Goal: Information Seeking & Learning: Learn about a topic

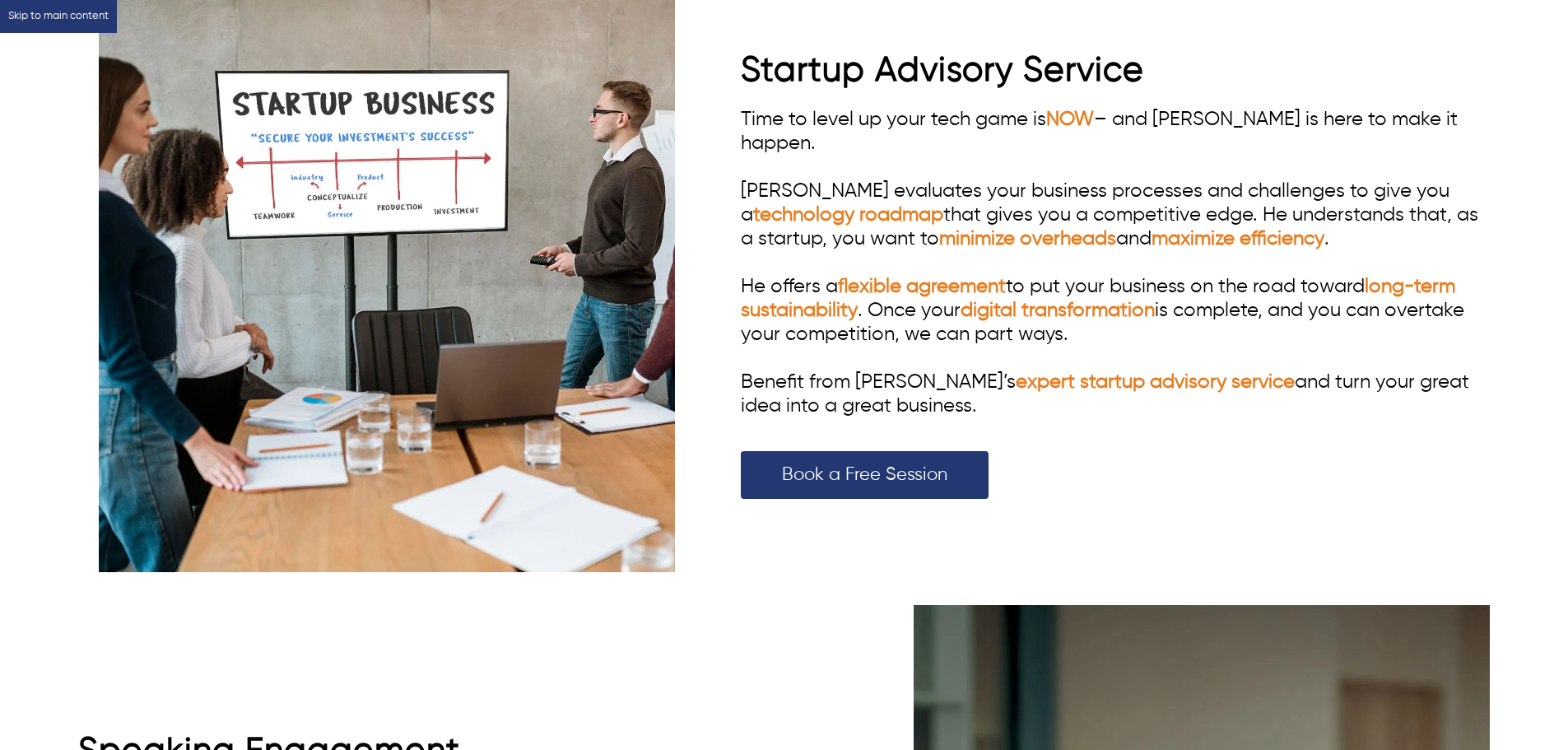
scroll to position [3703, 0]
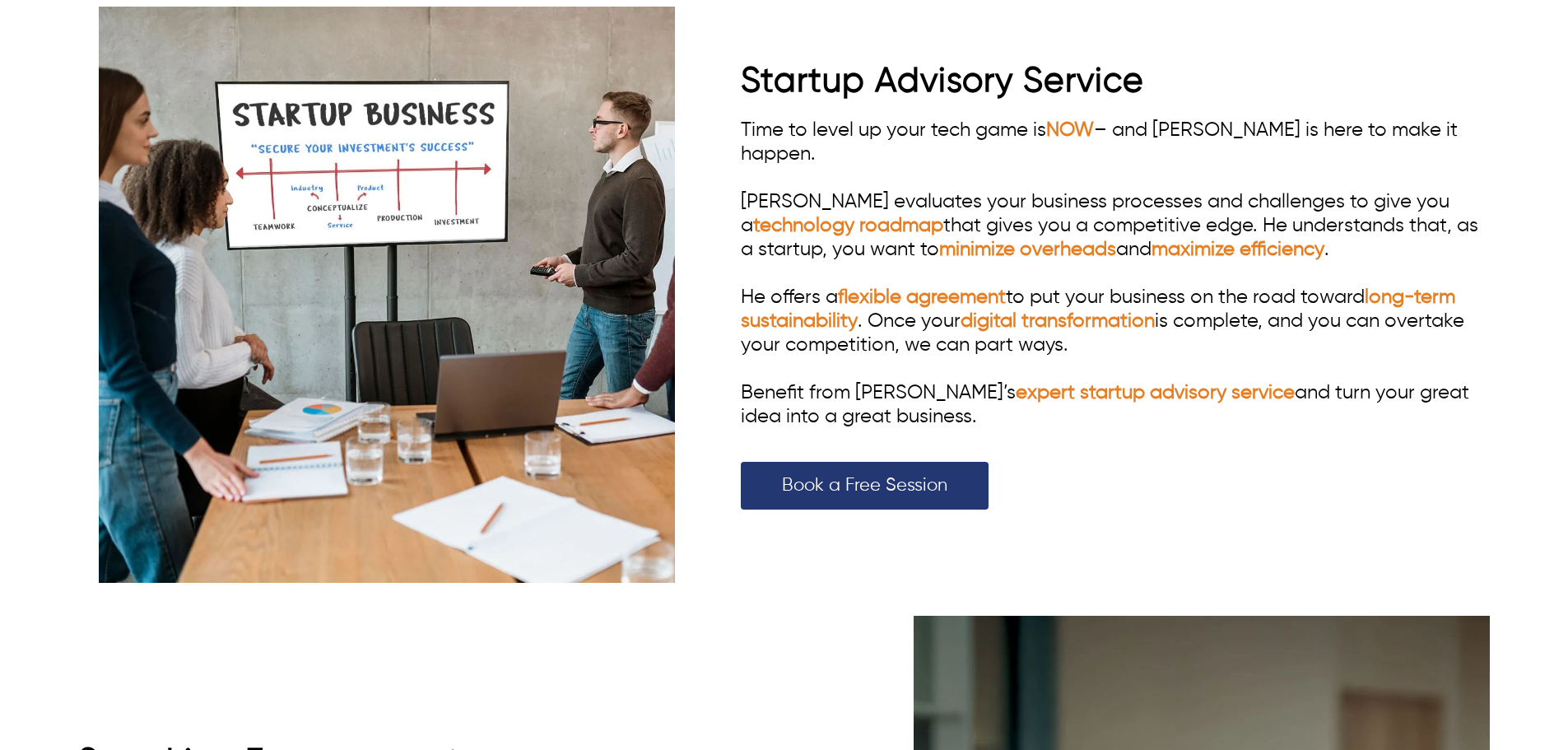
click at [1149, 326] on div "Time to level up your tech game is NOW – and [PERSON_NAME] is here to make it h…" at bounding box center [1115, 273] width 749 height 310
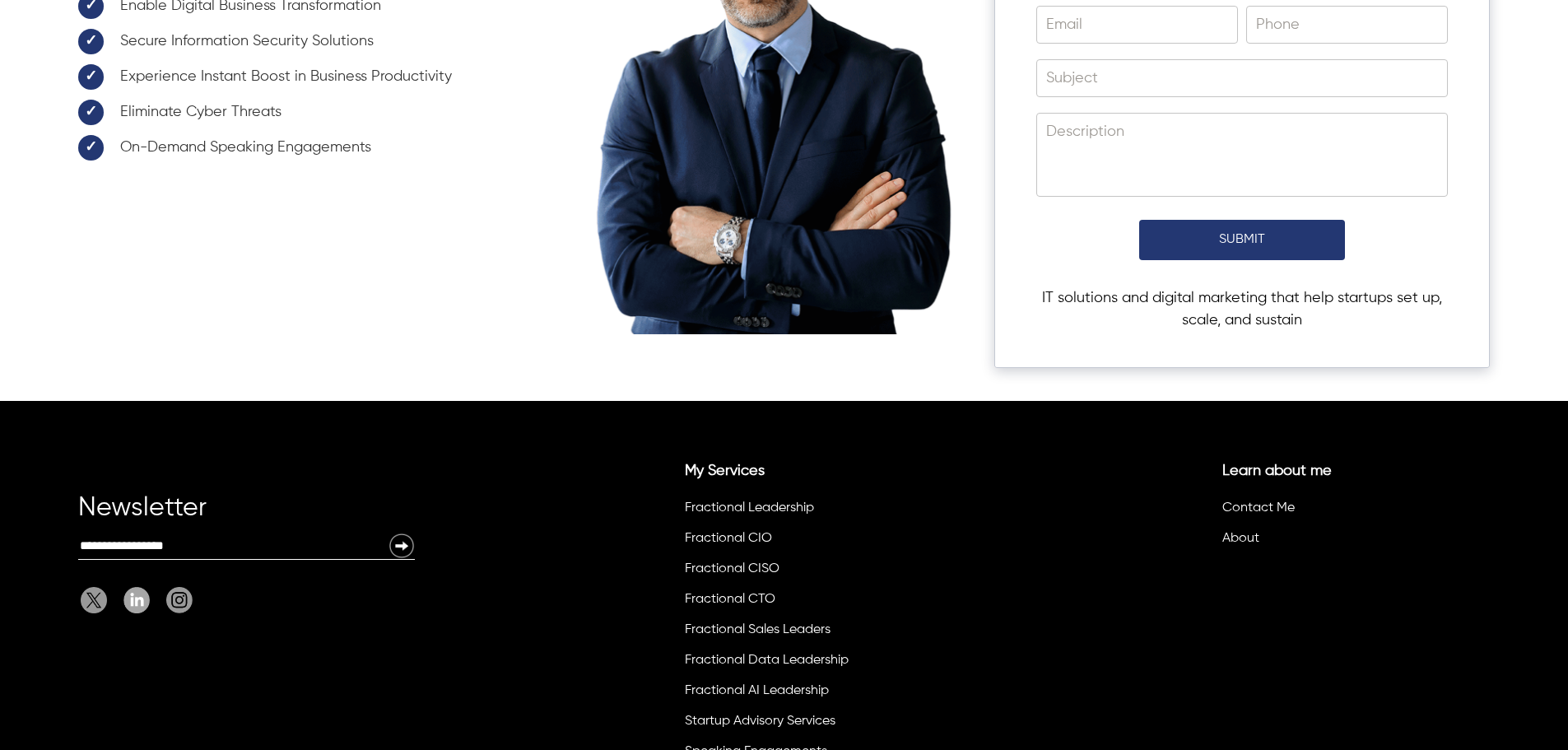
scroll to position [5926, 0]
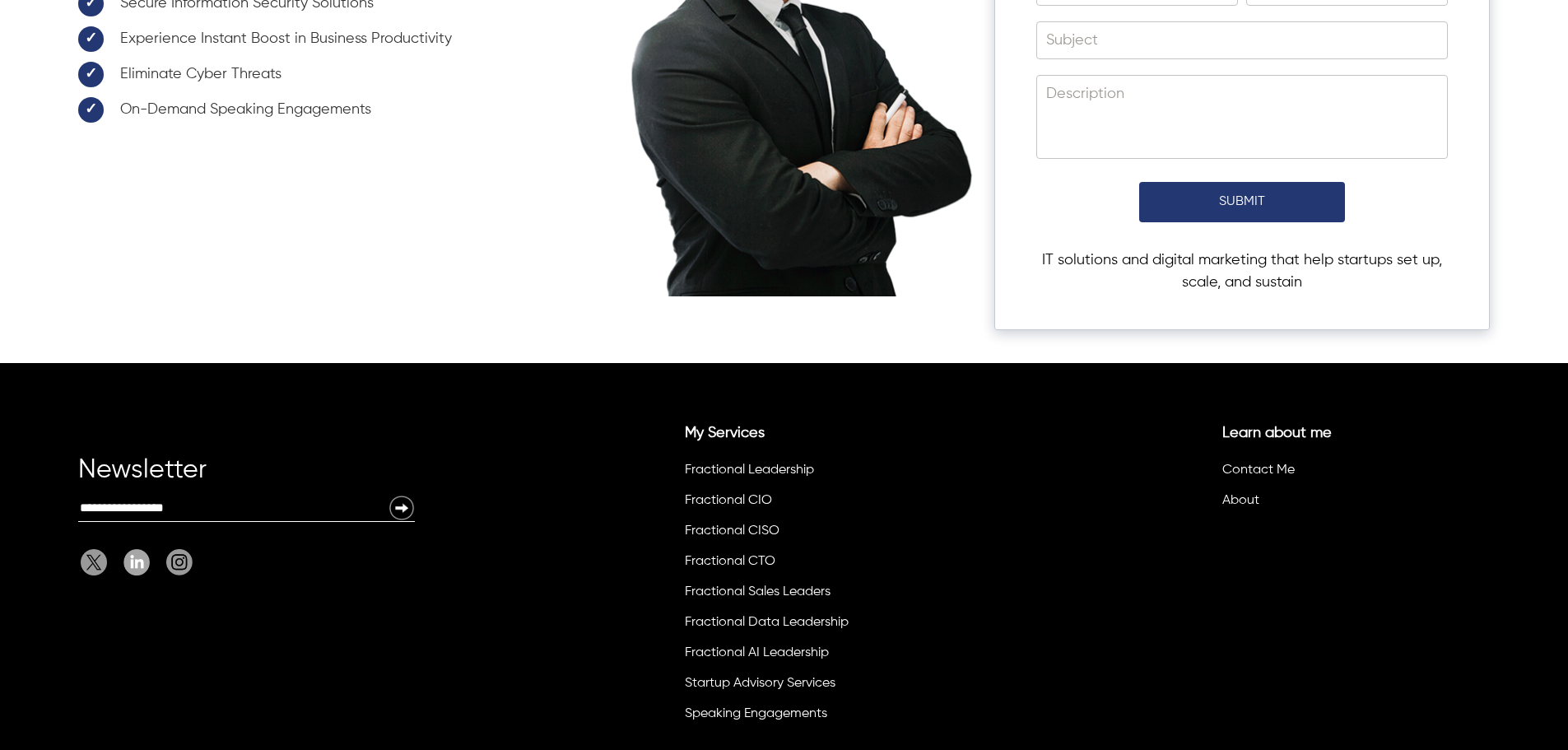
click at [974, 322] on div "Consult [PERSON_NAME] for Free Book a Free Session Fractional CTO, CISO & Start…" at bounding box center [784, 74] width 1411 height 576
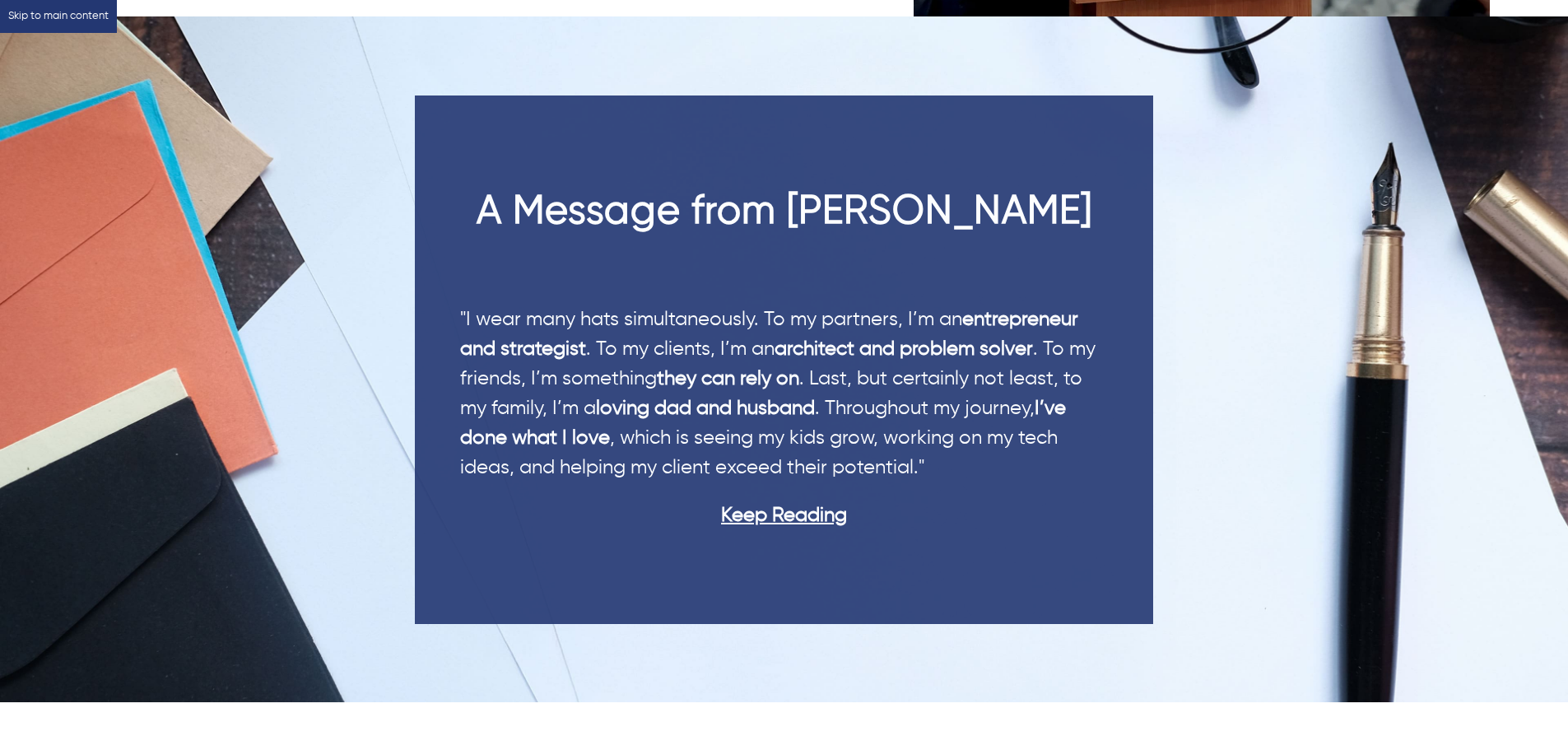
scroll to position [4855, 0]
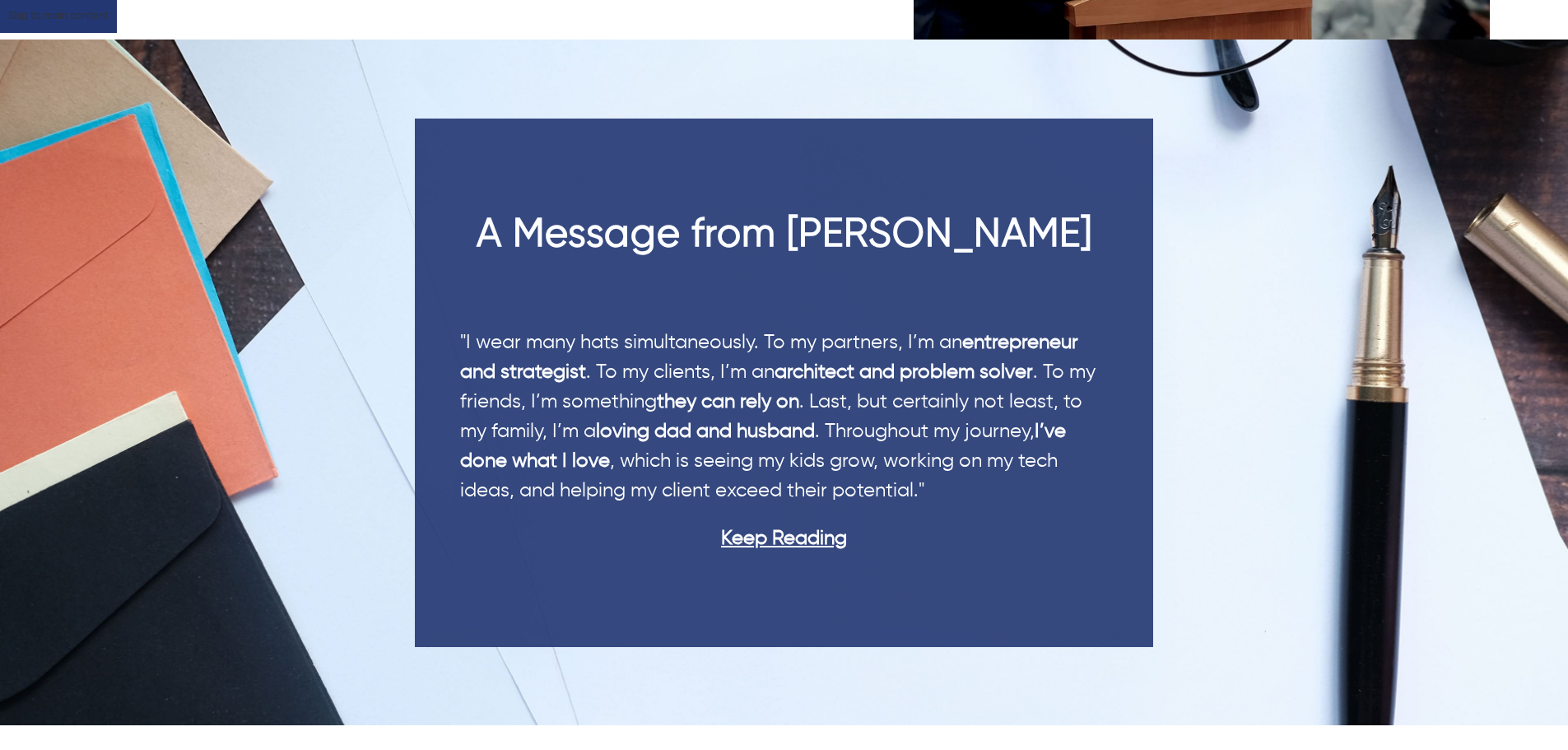
click at [52, 20] on link "Skip to main content" at bounding box center [59, 17] width 117 height 33
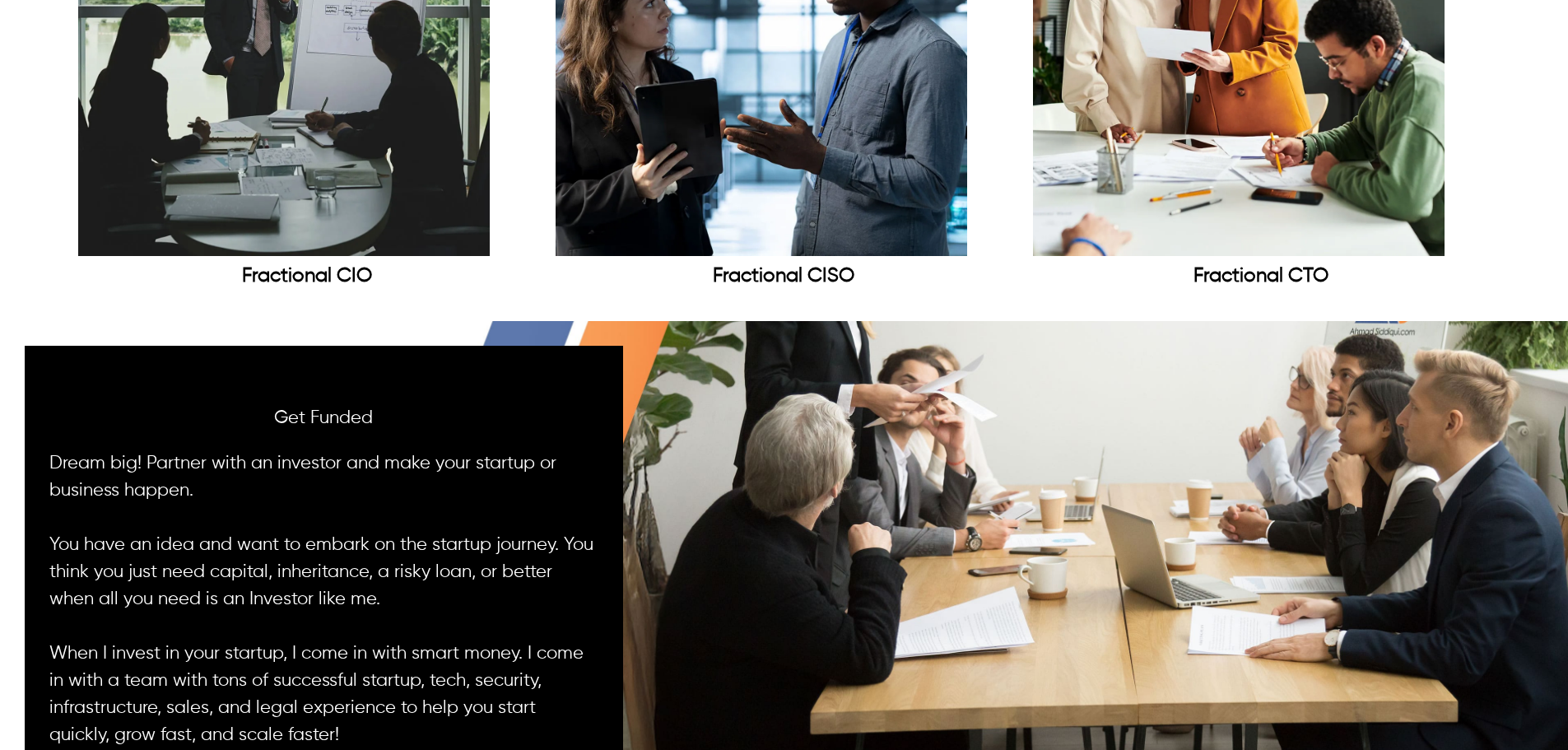
scroll to position [2732, 0]
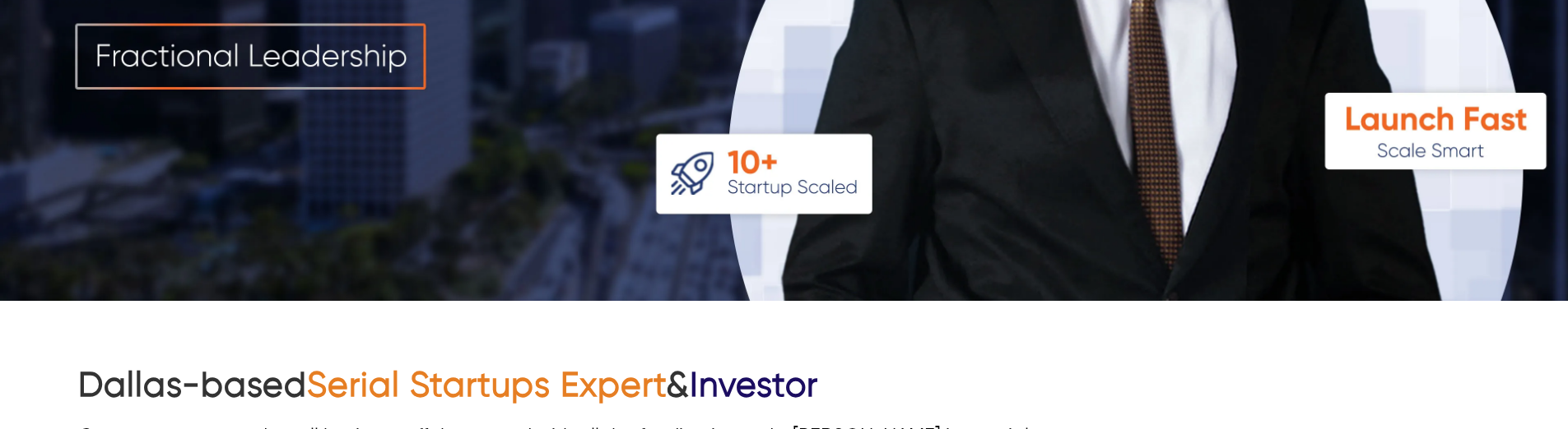
scroll to position [576, 0]
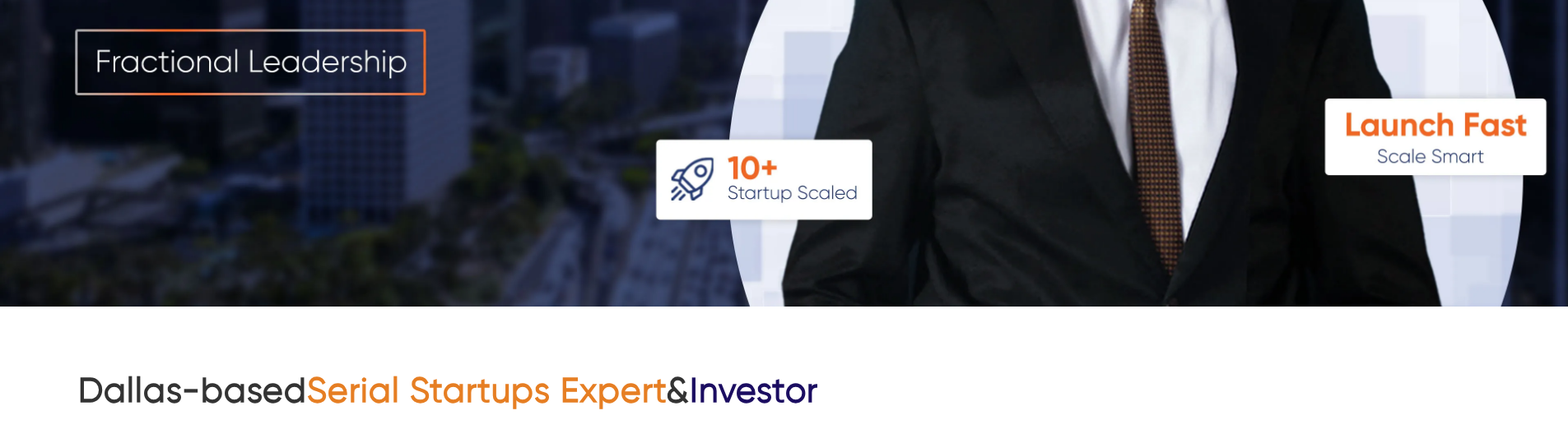
drag, startPoint x: 101, startPoint y: 366, endPoint x: 11, endPoint y: 346, distance: 92.2
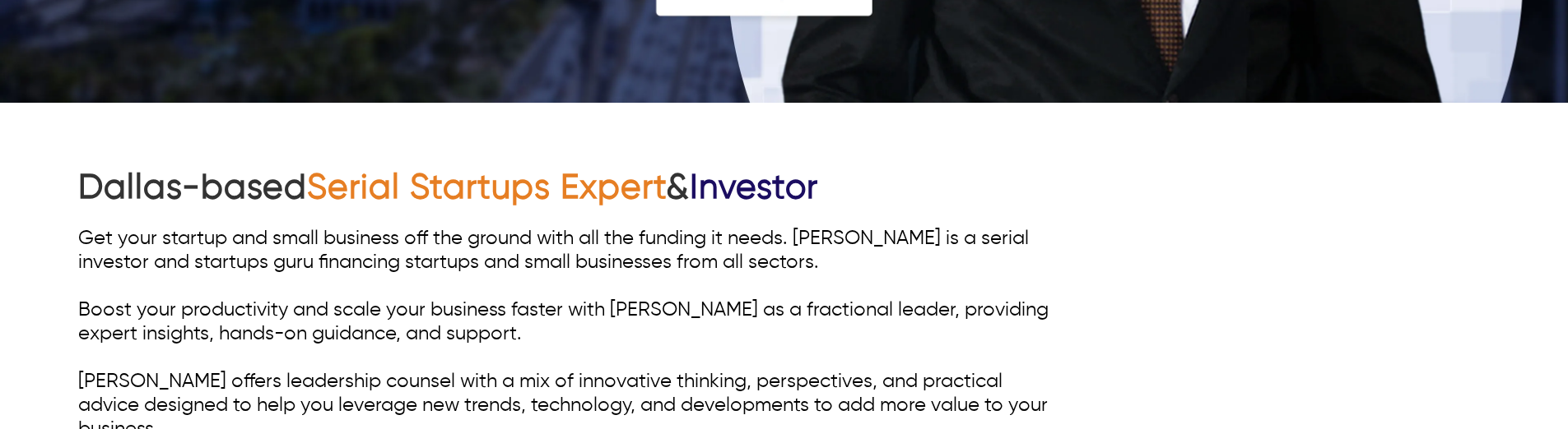
scroll to position [740, 0]
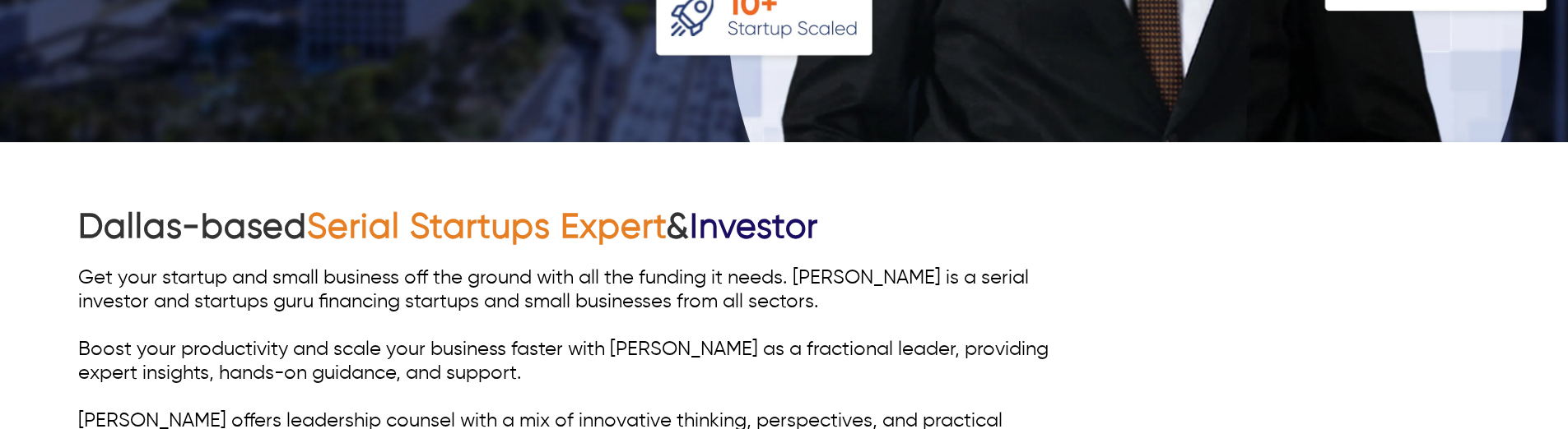
drag, startPoint x: 922, startPoint y: 268, endPoint x: 841, endPoint y: 272, distance: 81.1
click at [841, 272] on div "Get your startup and small business off the ground with all the funding it need…" at bounding box center [572, 374] width 988 height 215
drag, startPoint x: 839, startPoint y: 281, endPoint x: 568, endPoint y: 317, distance: 273.4
click at [568, 317] on div "Get your startup and small business off the ground with all the funding it need…" at bounding box center [572, 374] width 988 height 215
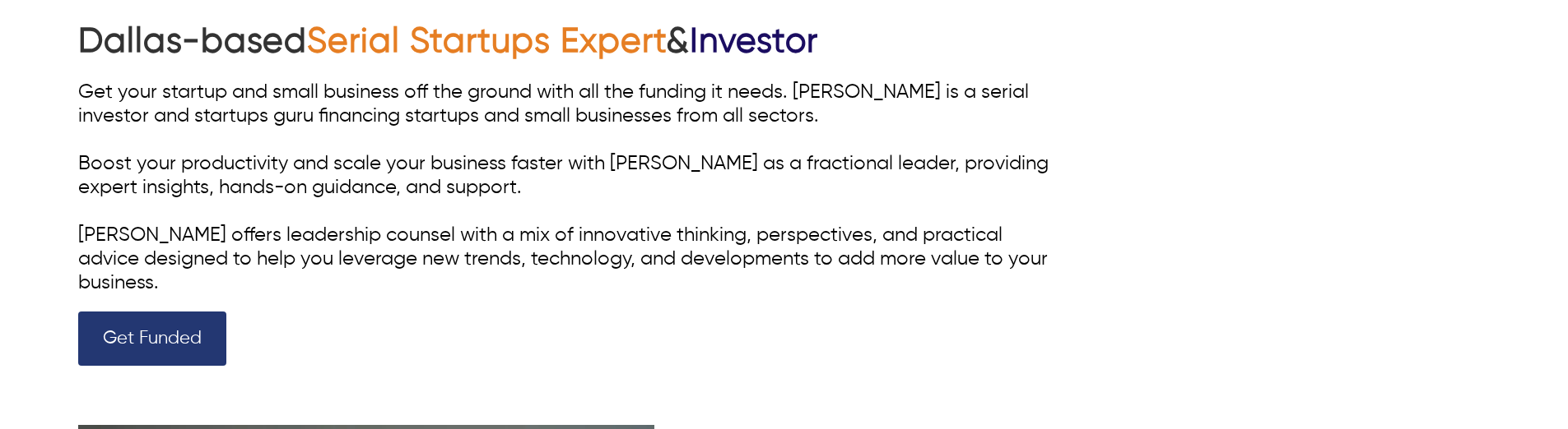
scroll to position [987, 0]
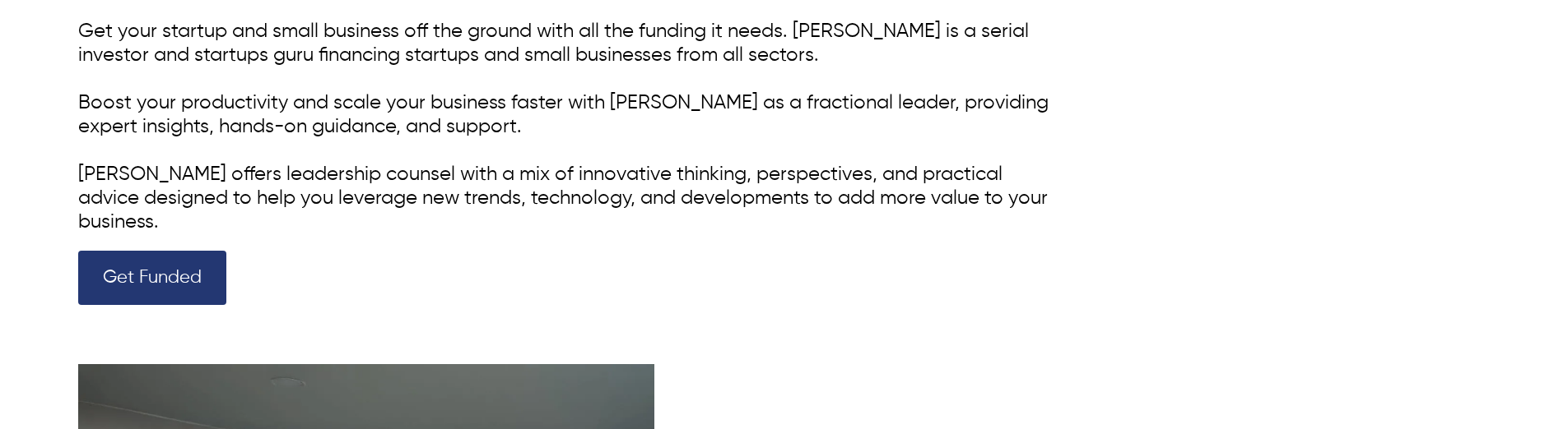
drag, startPoint x: 567, startPoint y: 311, endPoint x: 518, endPoint y: 320, distance: 49.8
click at [518, 320] on div "Dallas-based Serial Startups Expert & Investor Get your startup and small busin…" at bounding box center [784, 124] width 1411 height 457
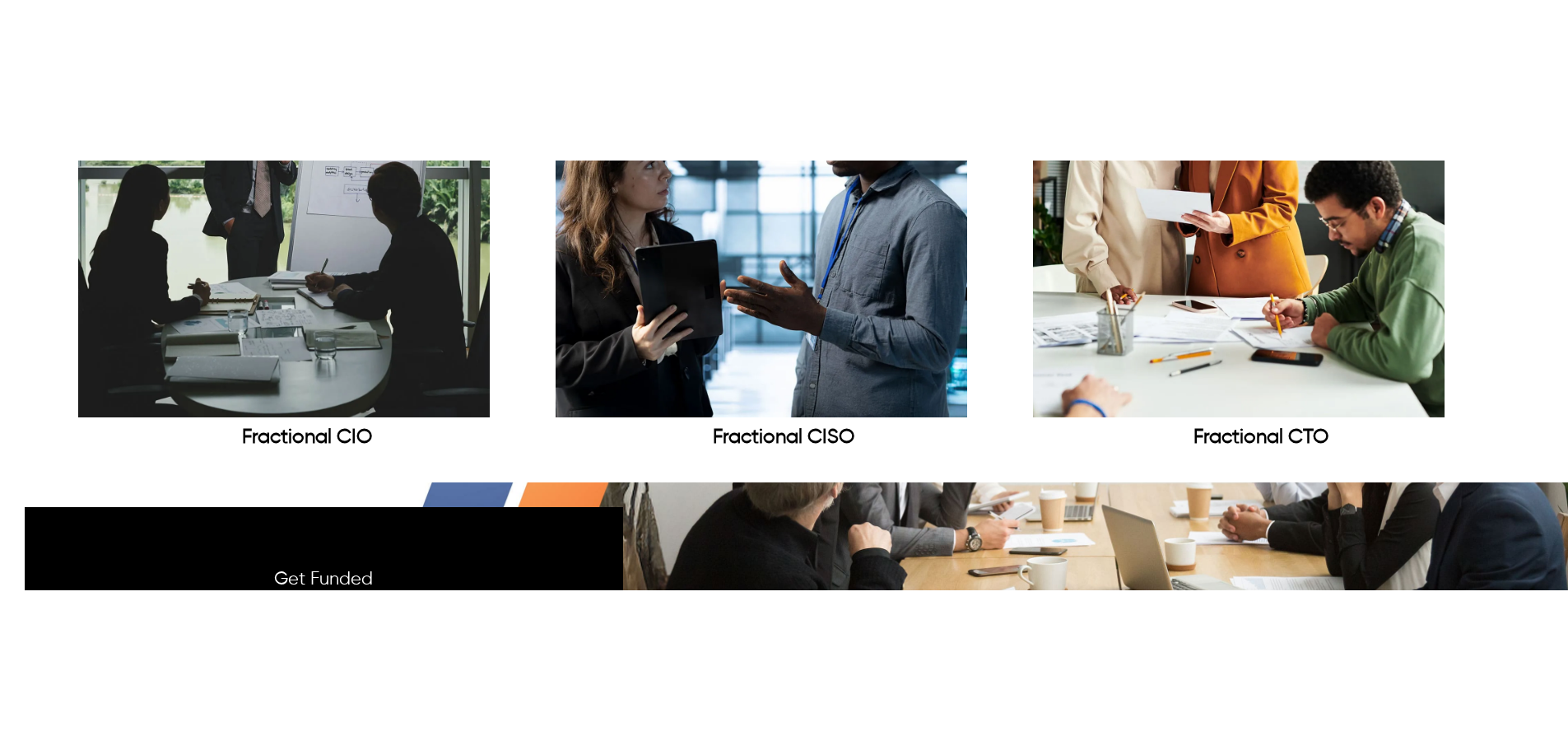
scroll to position [2732, 0]
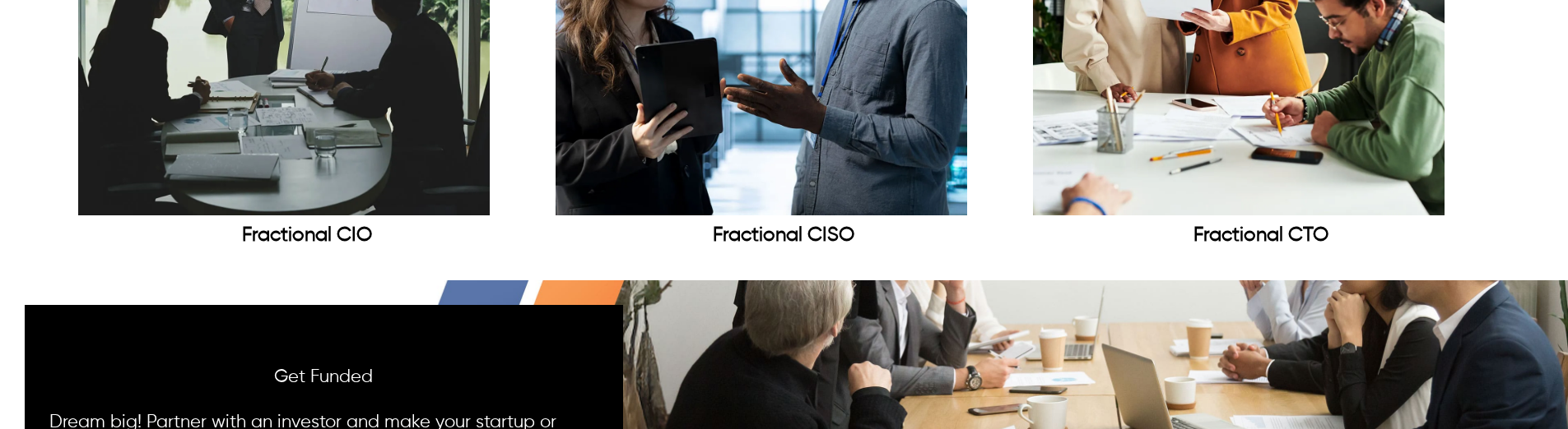
drag, startPoint x: 519, startPoint y: 322, endPoint x: 512, endPoint y: 329, distance: 9.9
drag, startPoint x: 512, startPoint y: 329, endPoint x: 468, endPoint y: 483, distance: 160.2
drag, startPoint x: 468, startPoint y: 483, endPoint x: 1259, endPoint y: 383, distance: 797.3
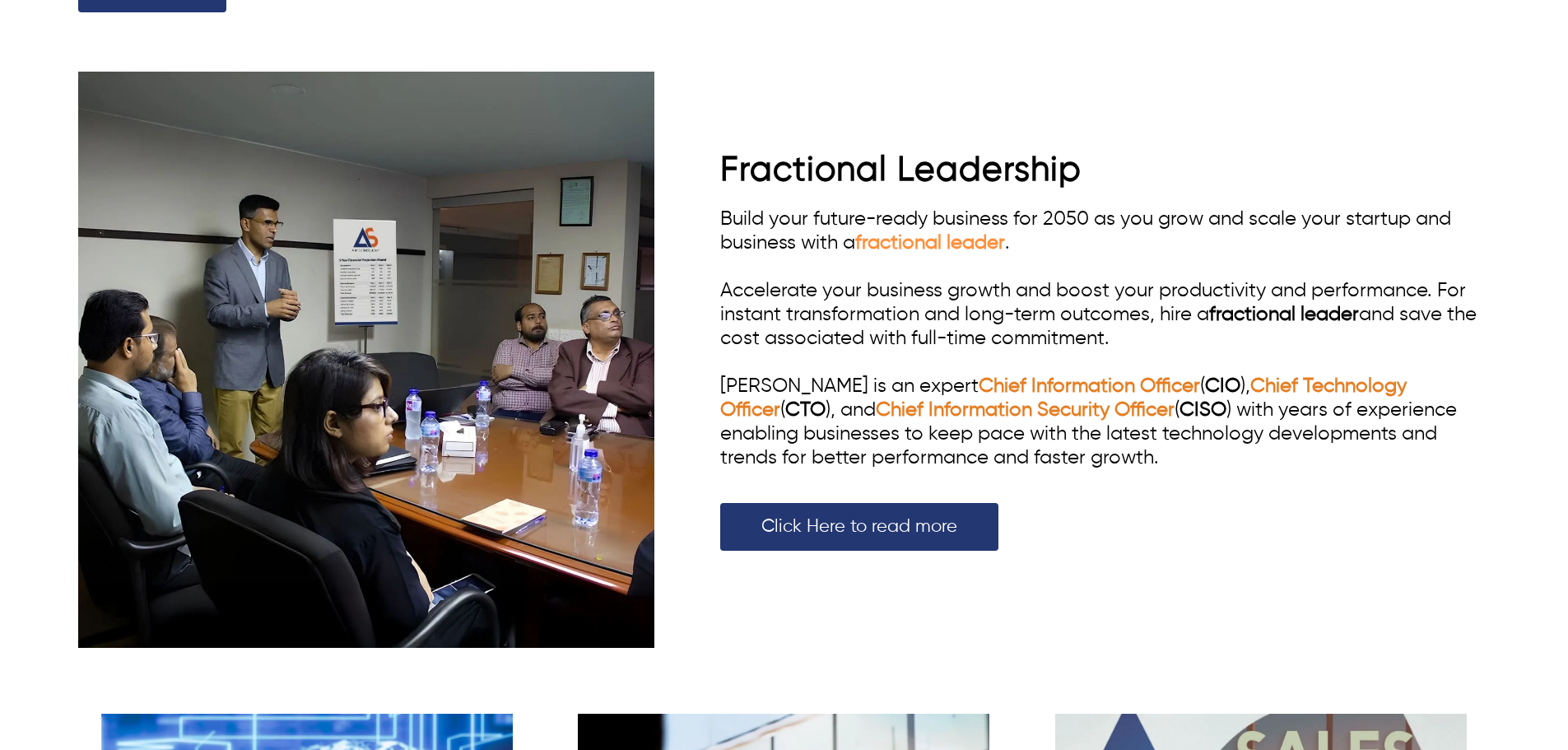
scroll to position [1169, 0]
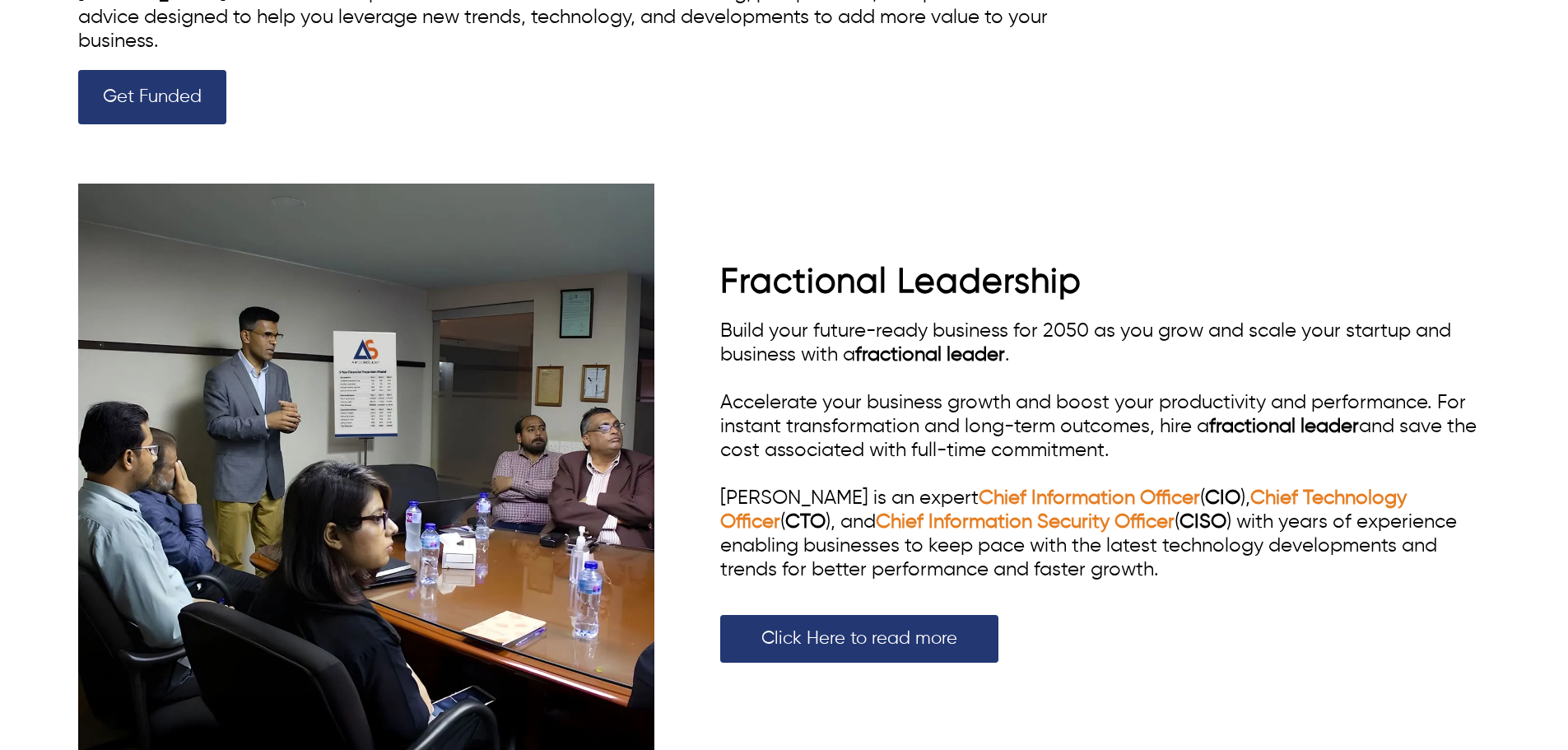
click at [1031, 277] on span "Fractional Leadership" at bounding box center [900, 282] width 361 height 34
click at [801, 322] on span "Build your future-ready business for 2050 as you grow and scale your startup an…" at bounding box center [1085, 342] width 731 height 44
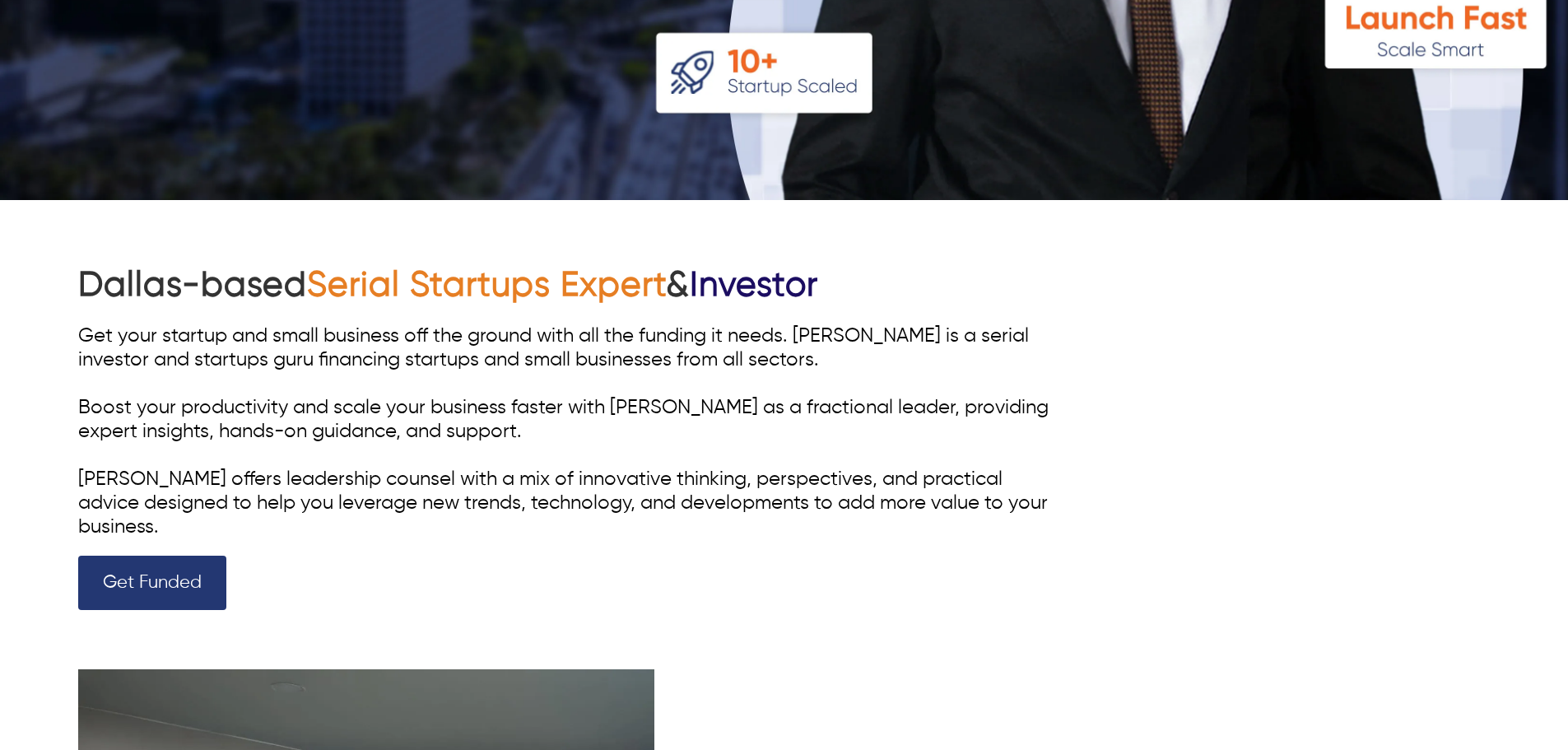
scroll to position [675, 0]
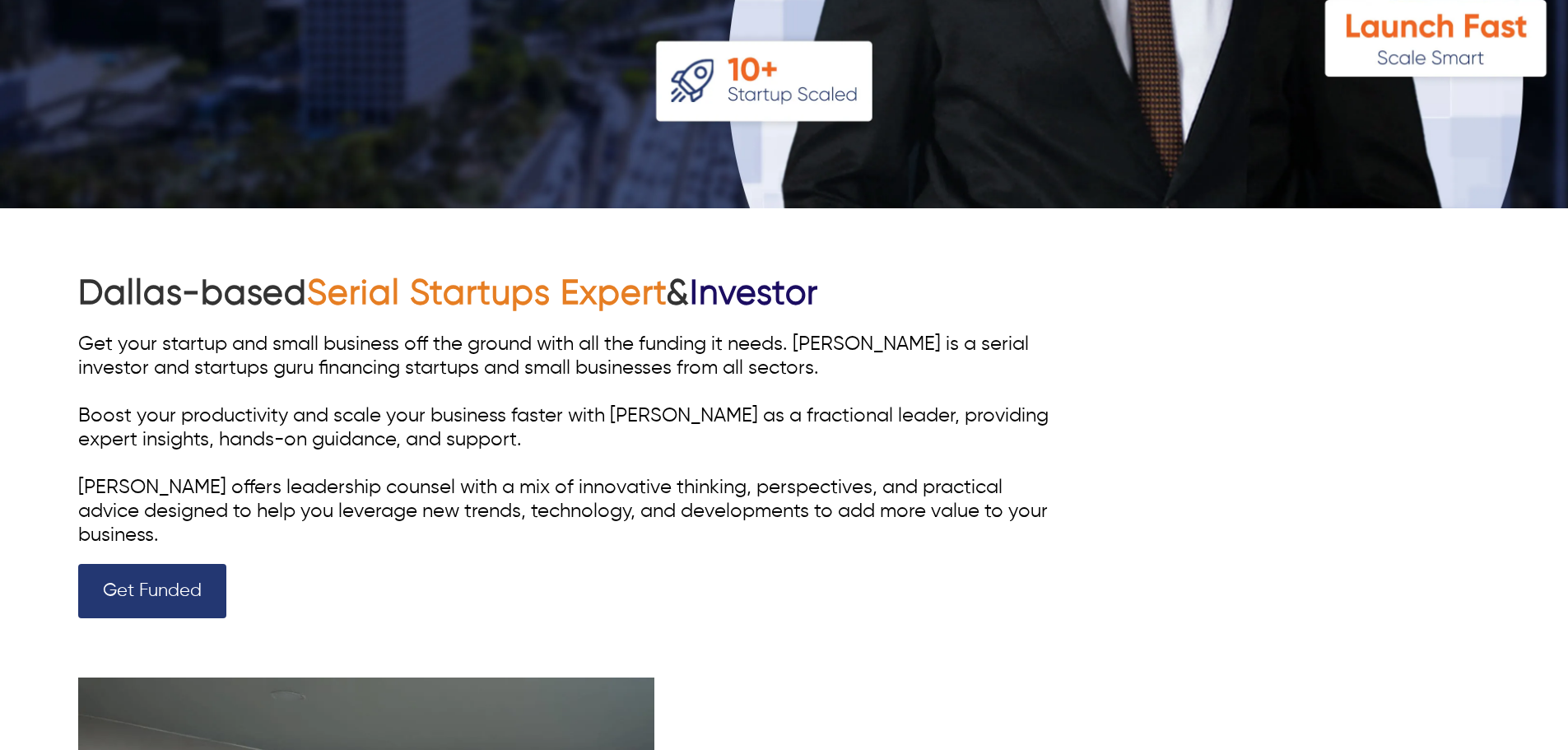
click at [455, 306] on span "Serial Startups Expert" at bounding box center [486, 293] width 359 height 34
click at [161, 284] on h1 "Dallas-based Serial Startups Expert & Investor" at bounding box center [572, 294] width 988 height 45
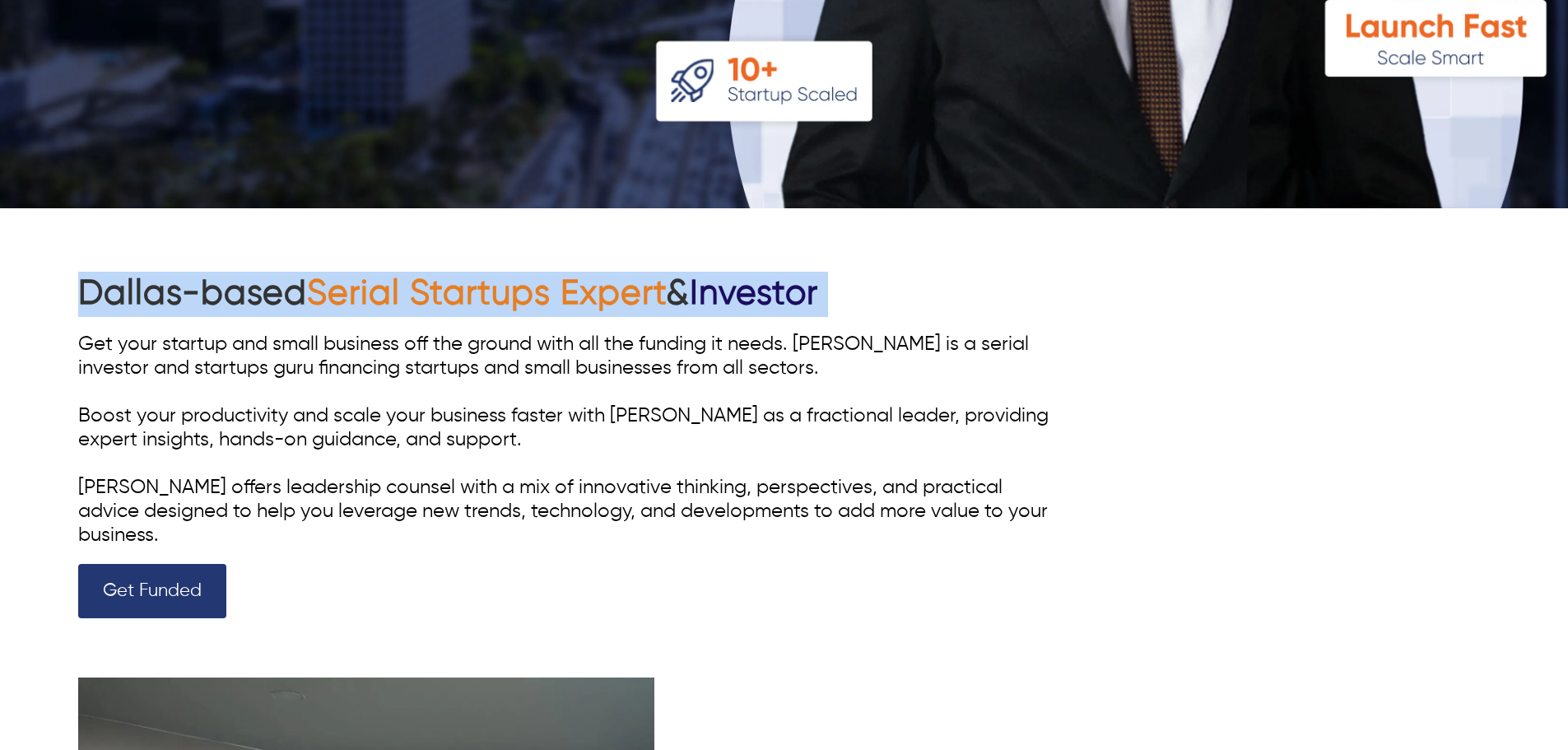
click at [161, 284] on h1 "Dallas-based Serial Startups Expert & Investor" at bounding box center [572, 294] width 988 height 45
copy h1 "Dallas-based Serial Startups Expert & Investor"
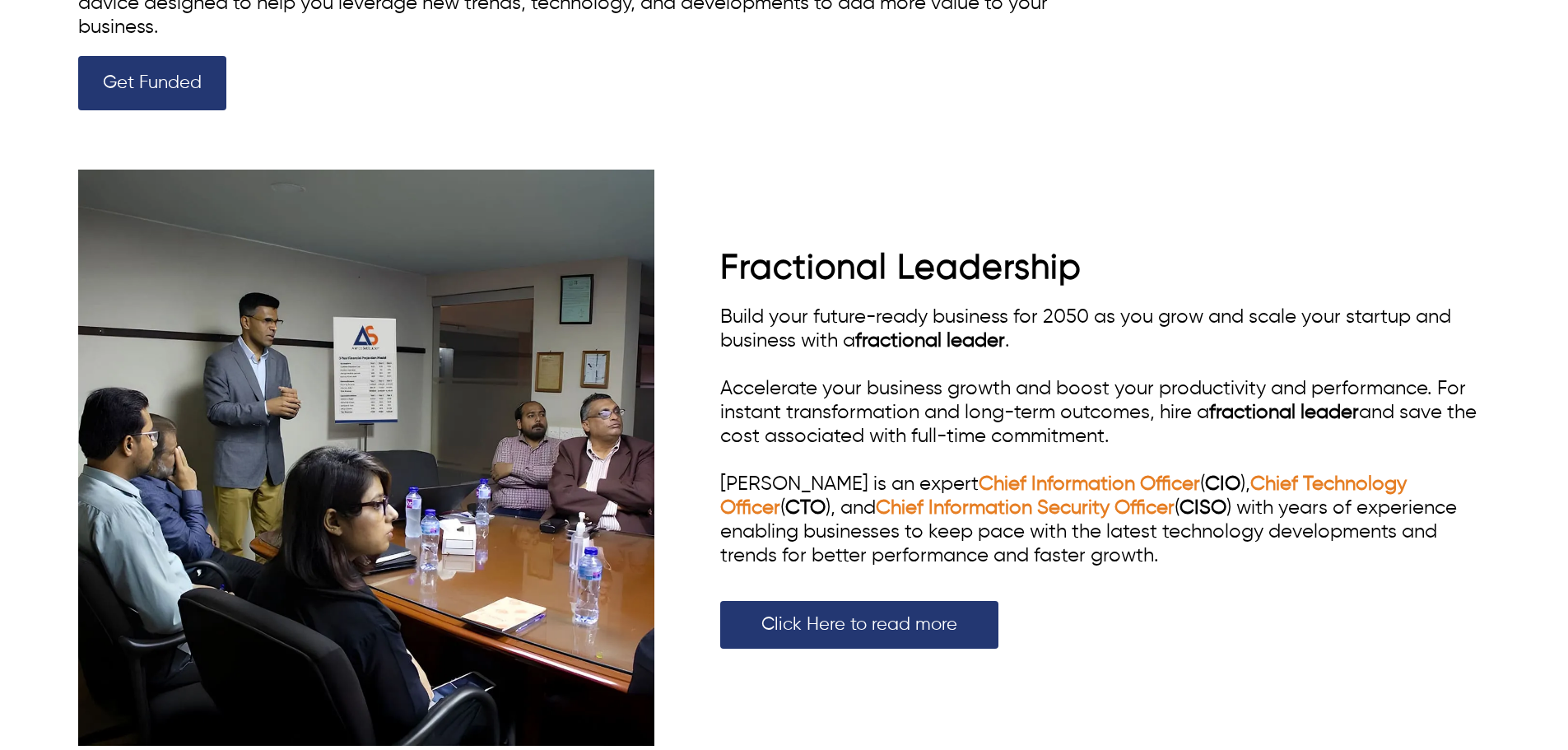
scroll to position [1251, 0]
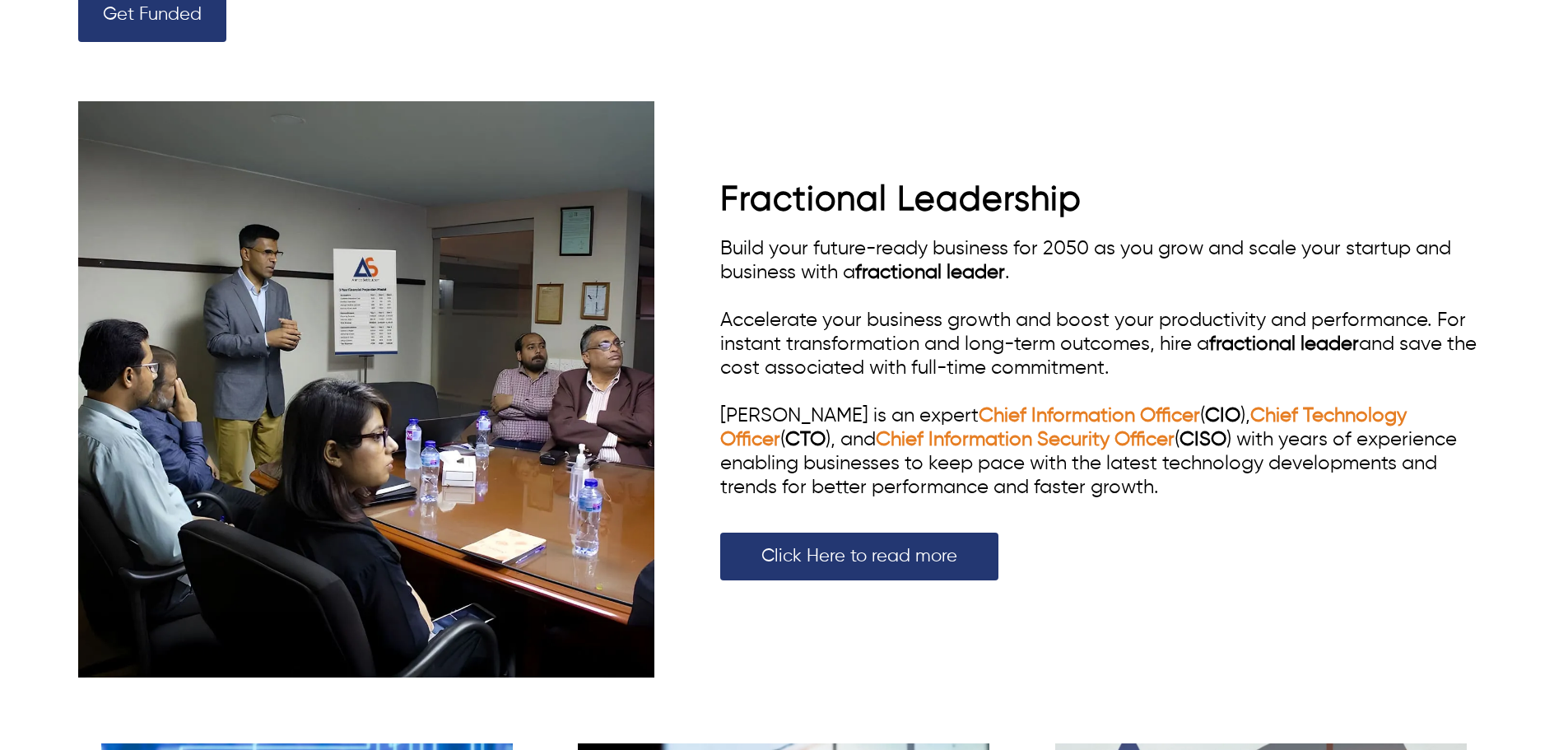
click at [832, 210] on span "Fractional Leadership" at bounding box center [900, 199] width 361 height 34
click at [832, 209] on span "Fractional Leadership" at bounding box center [900, 199] width 361 height 34
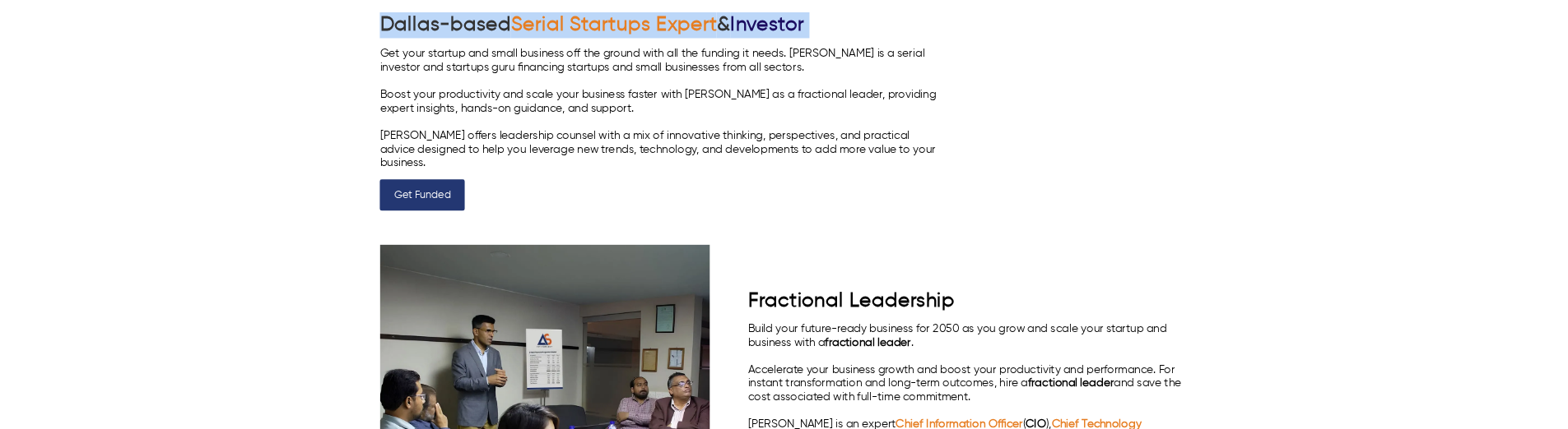
scroll to position [922, 0]
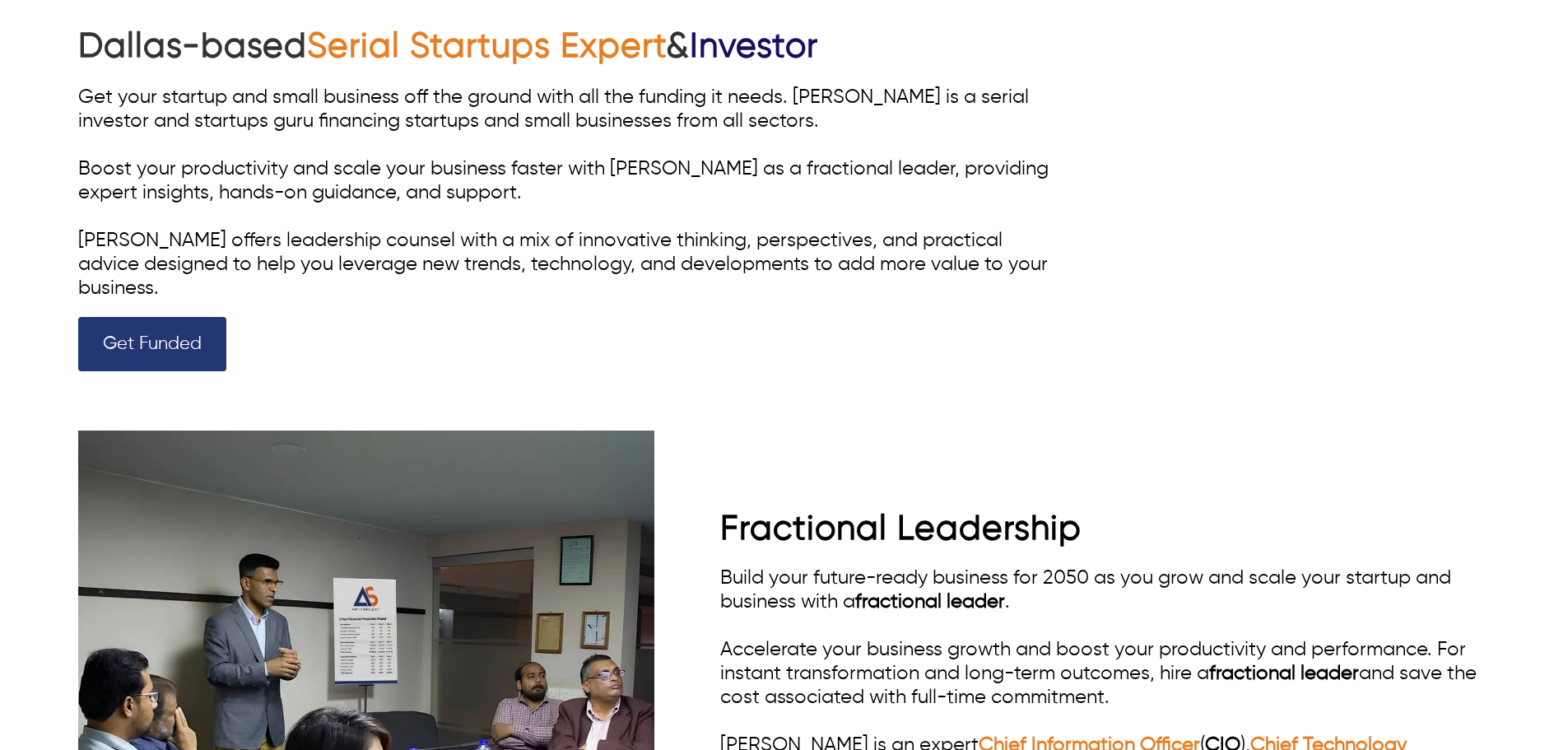
click at [818, 428] on span "Build your future-ready business for 2050 as you grow and scale your startup an…" at bounding box center [1085, 590] width 731 height 44
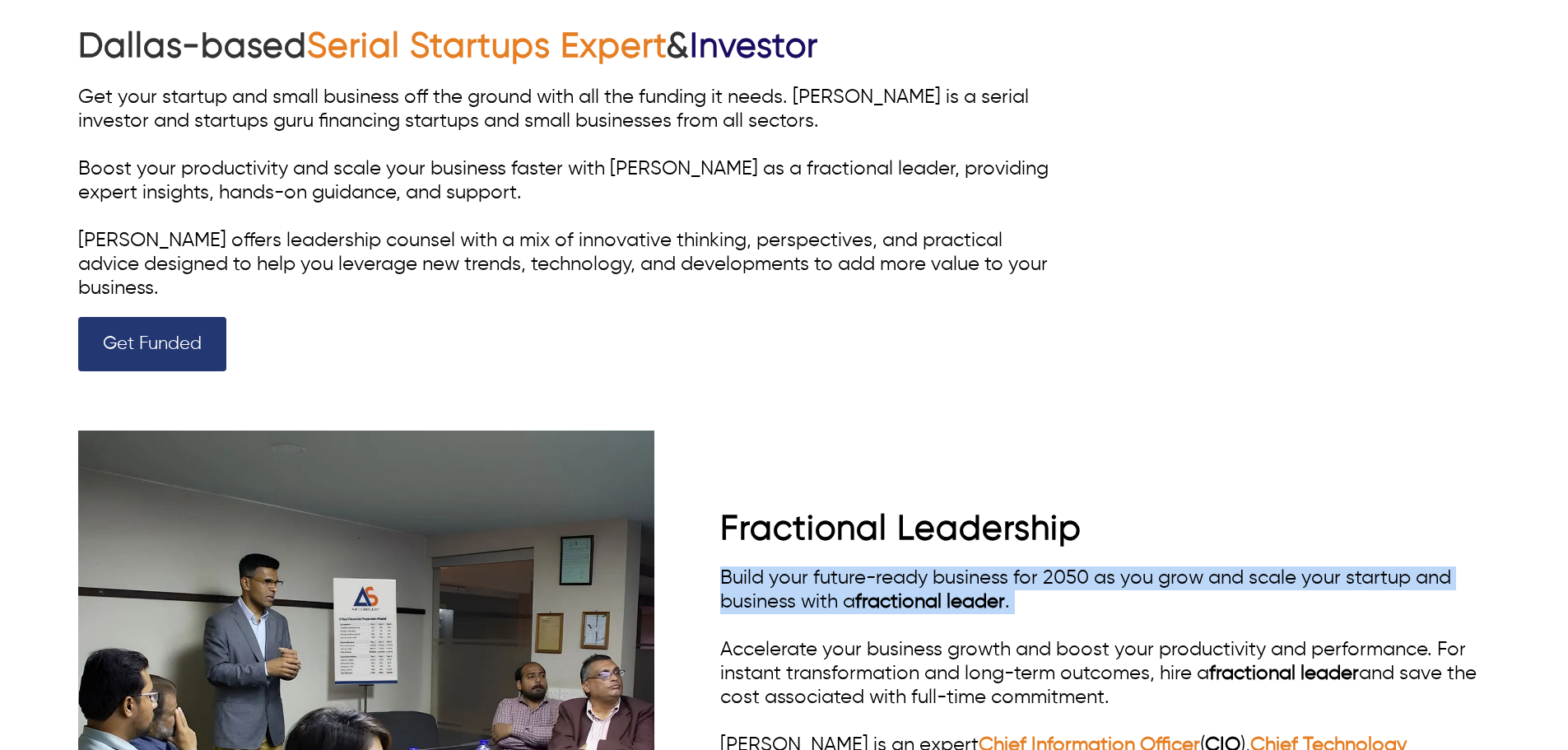
click at [818, 428] on span "Build your future-ready business for 2050 as you grow and scale your startup an…" at bounding box center [1085, 590] width 731 height 44
copy span "Build your future-ready business for 2050 as you grow and scale your startup an…"
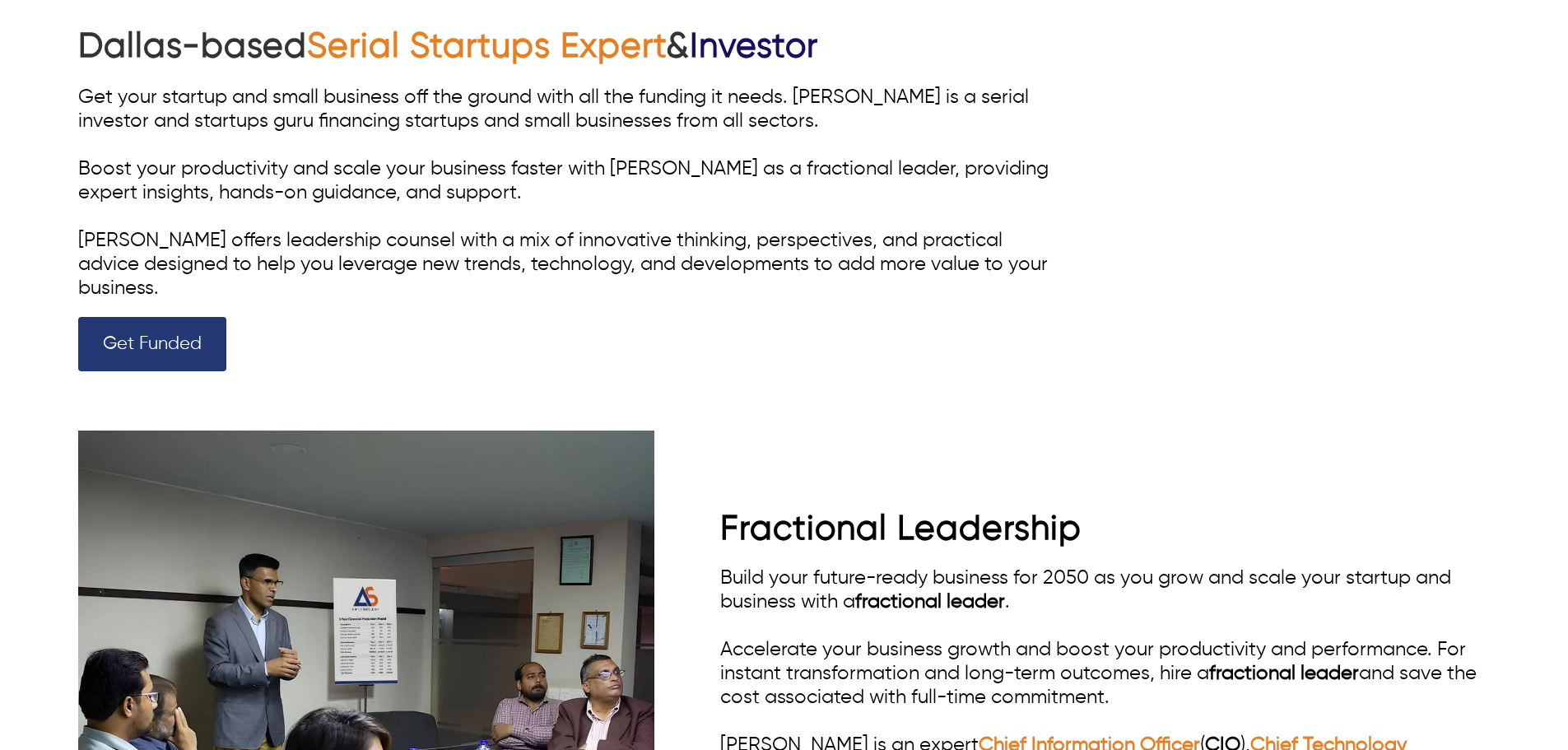
click at [846, 428] on span "Build your future-ready business for 2050 as you grow and scale your startup an…" at bounding box center [1085, 590] width 731 height 44
click at [299, 55] on h1 "Dallas-based Serial Startups Expert & Investor" at bounding box center [572, 47] width 988 height 45
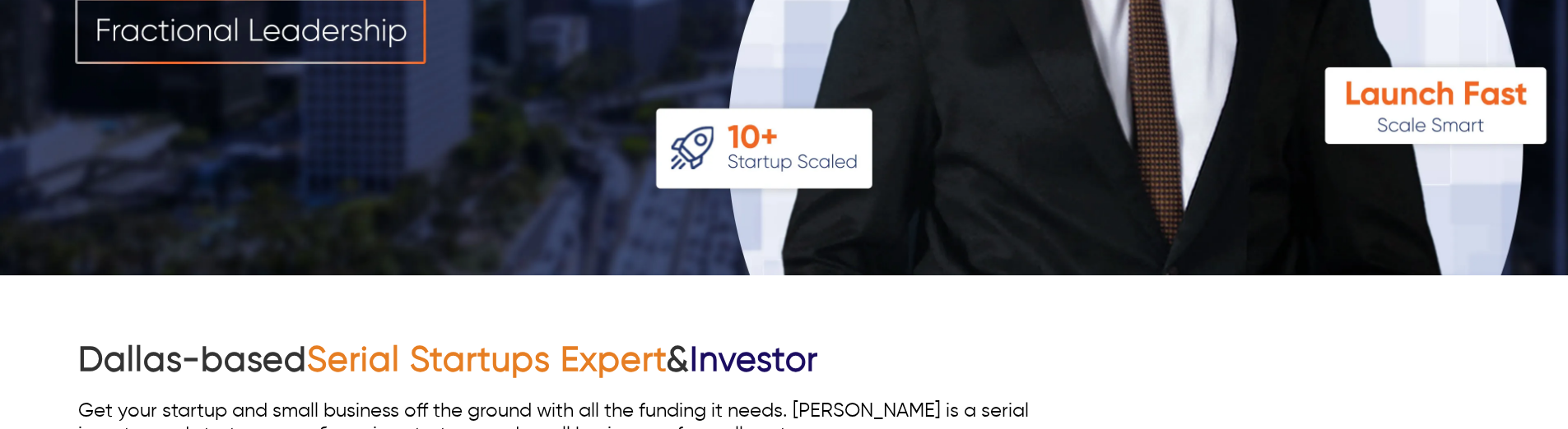
scroll to position [756, 0]
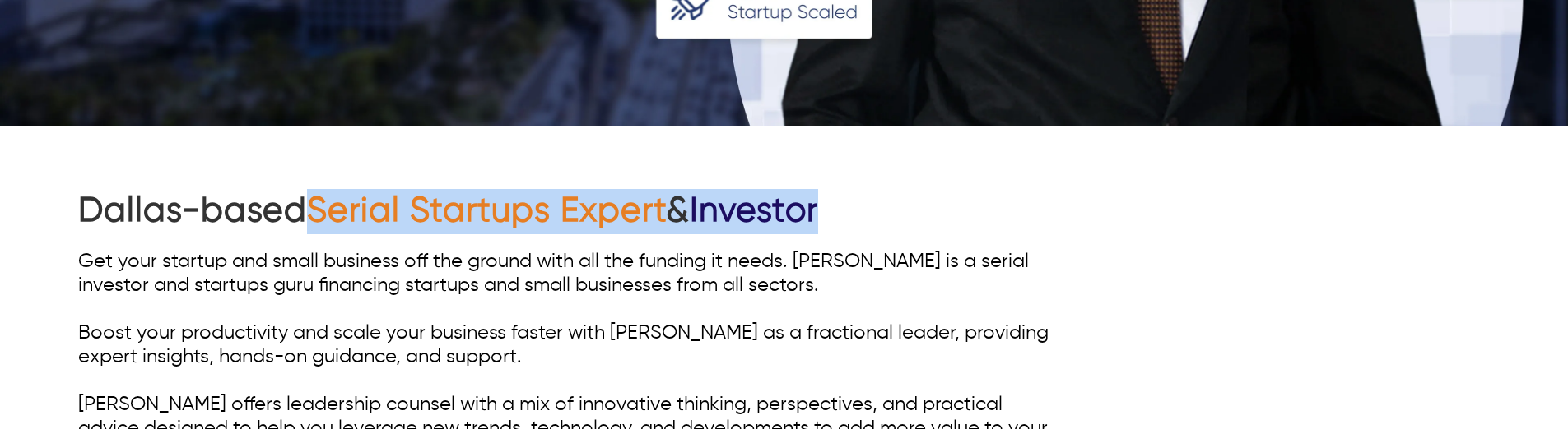
drag, startPoint x: 311, startPoint y: 216, endPoint x: 885, endPoint y: 225, distance: 574.1
click at [885, 225] on h1 "Dallas-based Serial Startups Expert & Investor" at bounding box center [572, 212] width 988 height 45
copy h1 "Serial Startups Expert & Investor"
